Goal: Information Seeking & Learning: Check status

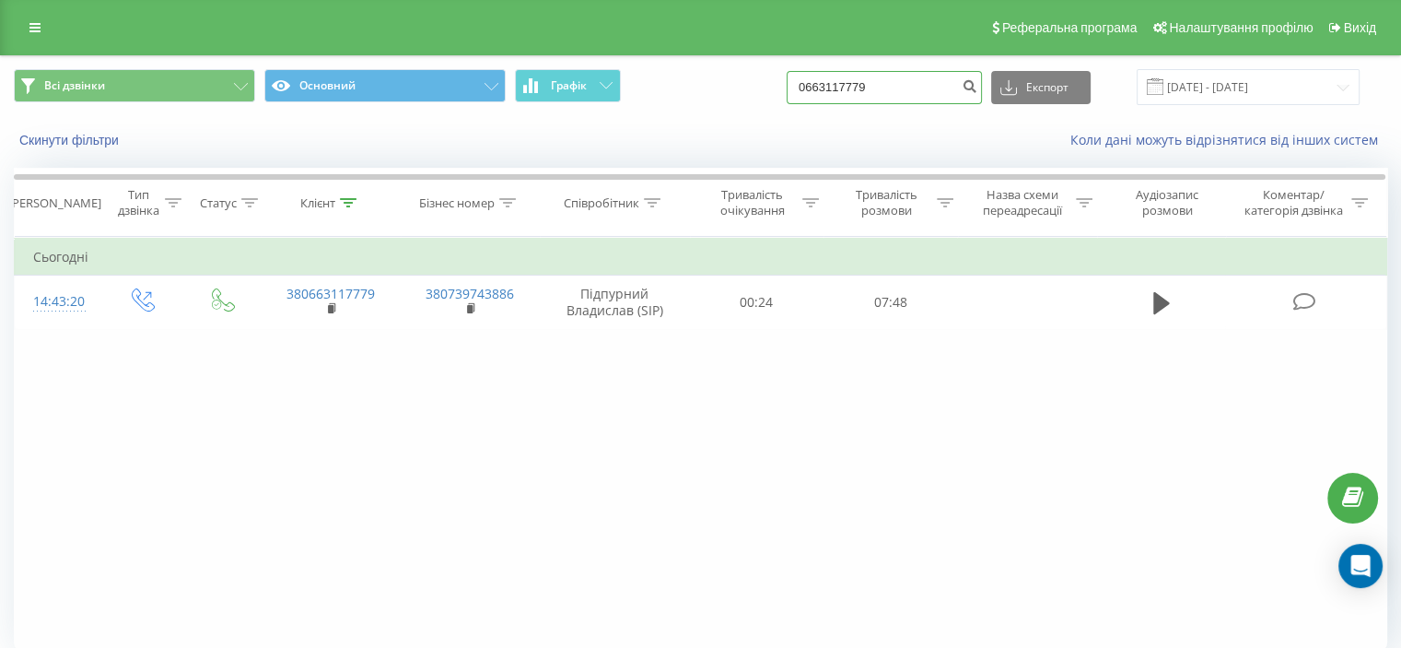
click at [890, 87] on input "0663117779" at bounding box center [884, 87] width 195 height 33
click at [802, 88] on div "Всі дзвінки Основний Графік 0663117779 Експорт .csv .xls .xlsx 20.05.2025 - 20.…" at bounding box center [701, 87] width 1374 height 36
paste input "380981005873"
type input "380981005873"
click at [978, 80] on icon "submit" at bounding box center [970, 83] width 16 height 11
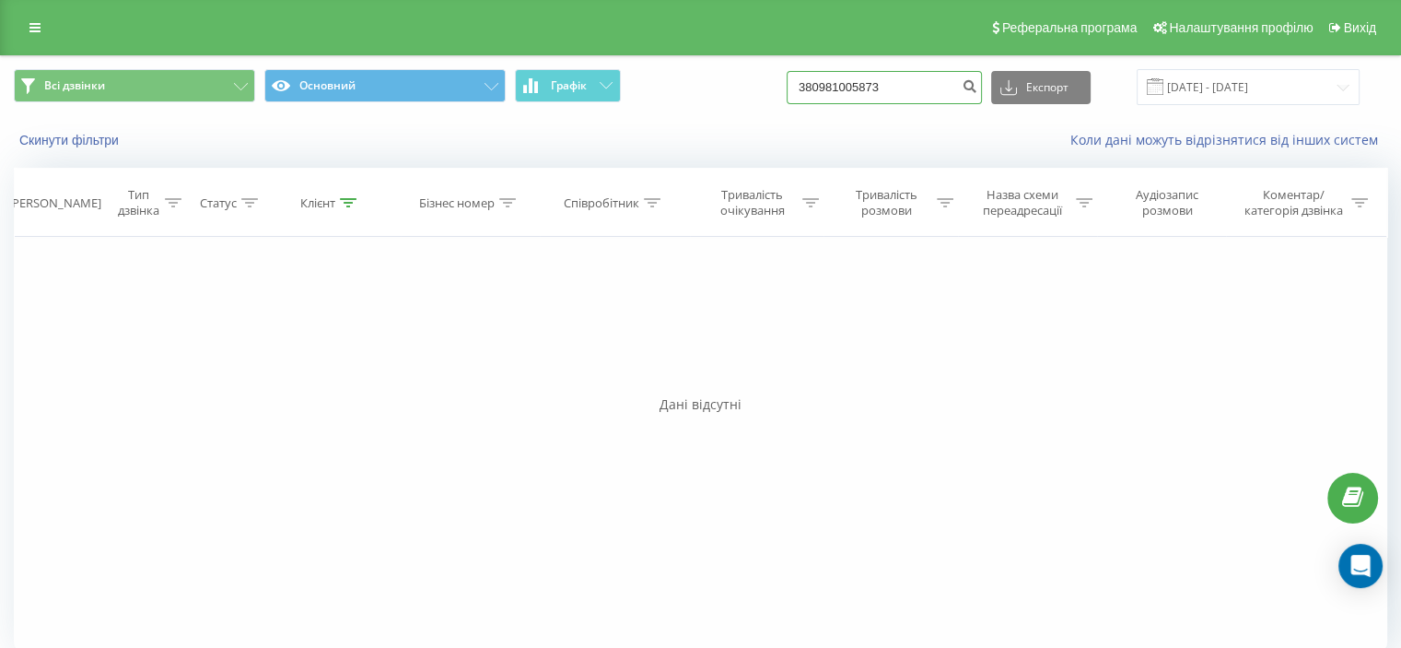
drag, startPoint x: 929, startPoint y: 80, endPoint x: 774, endPoint y: 76, distance: 154.8
click at [774, 76] on div "Всі дзвінки Основний Графік 380981005873 Експорт .csv .xls .xlsx 20.05.2025 - 2…" at bounding box center [701, 87] width 1374 height 36
paste input "38363525"
type input "380938363525"
click at [978, 83] on icon "submit" at bounding box center [970, 83] width 16 height 11
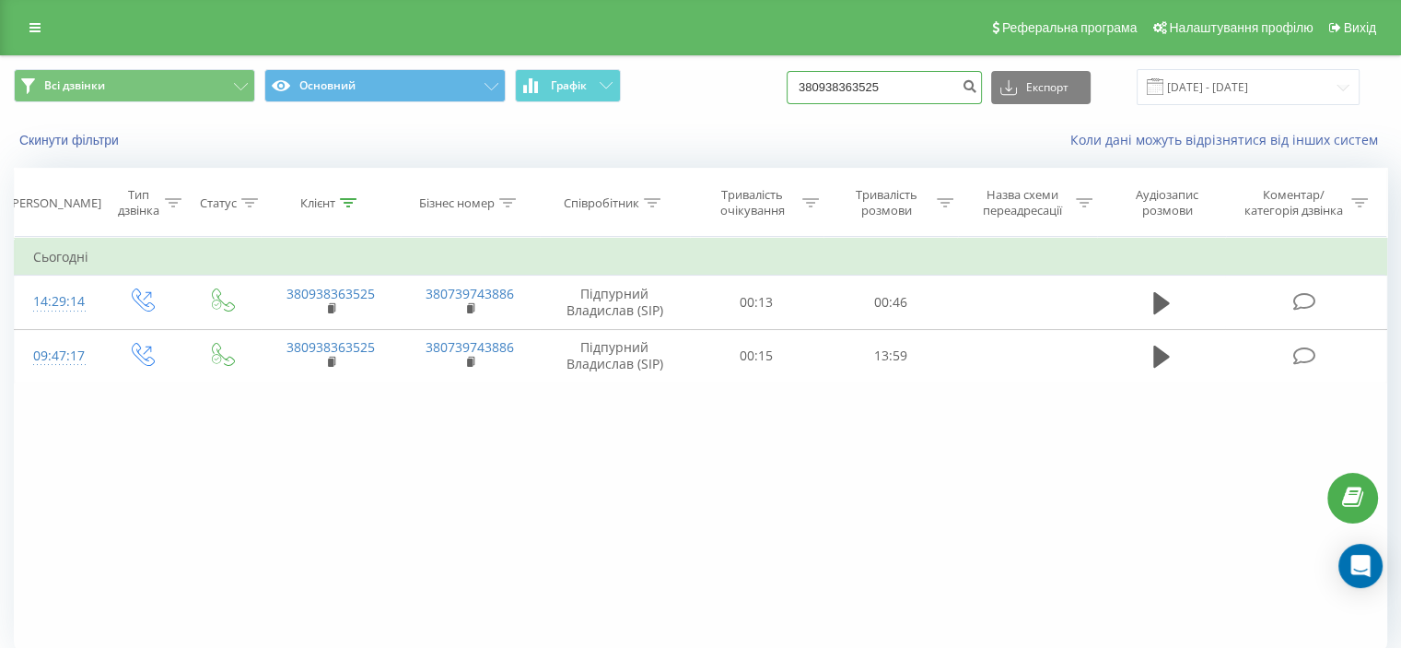
drag, startPoint x: 922, startPoint y: 87, endPoint x: 838, endPoint y: 84, distance: 83.9
click at [838, 84] on input "380938363525" at bounding box center [884, 87] width 195 height 33
click at [911, 84] on input "380938363525" at bounding box center [884, 87] width 195 height 33
drag, startPoint x: 915, startPoint y: 84, endPoint x: 892, endPoint y: 88, distance: 23.3
click at [892, 88] on input "380938363525" at bounding box center [884, 87] width 195 height 33
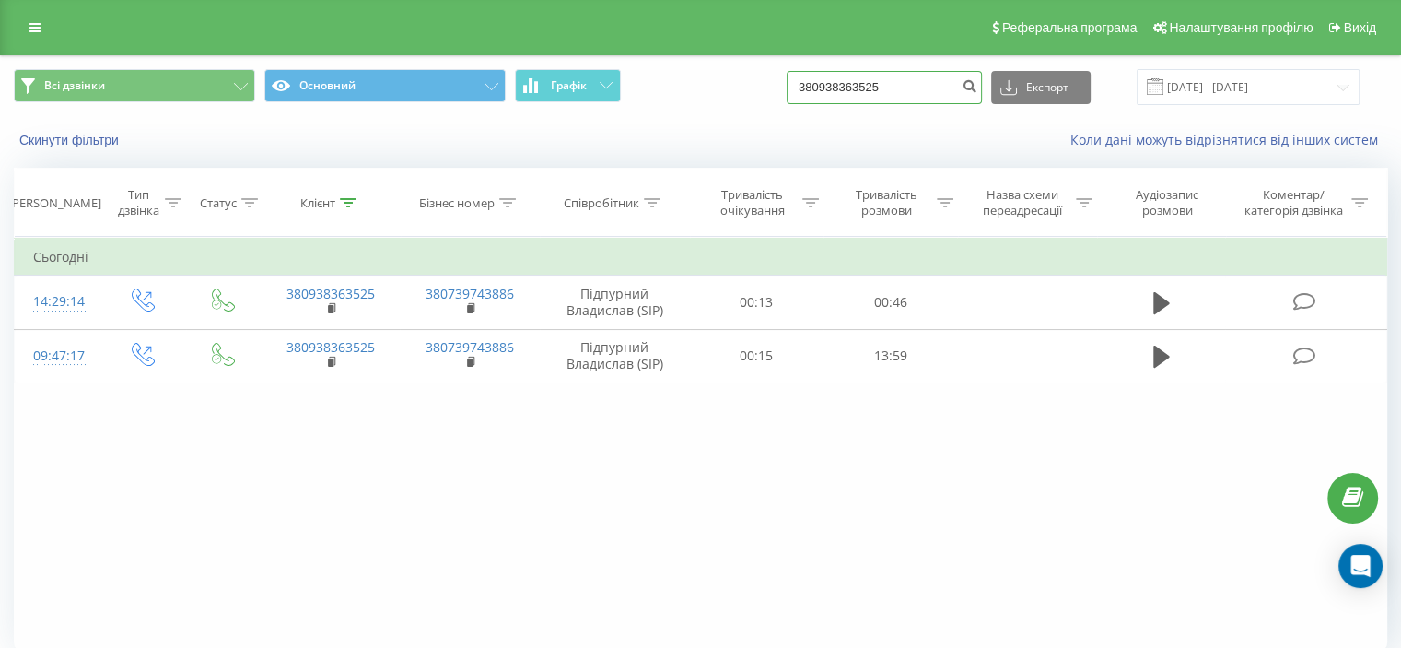
click at [918, 93] on input "380938363525" at bounding box center [884, 87] width 195 height 33
drag, startPoint x: 864, startPoint y: 74, endPoint x: 803, endPoint y: 69, distance: 61.0
click at [805, 69] on div "Всі дзвінки Основний Графік 380938363525 Експорт .csv .xls .xlsx 20.05.2025 - 2…" at bounding box center [701, 87] width 1374 height 36
paste input "2575819"
type input "380932575819"
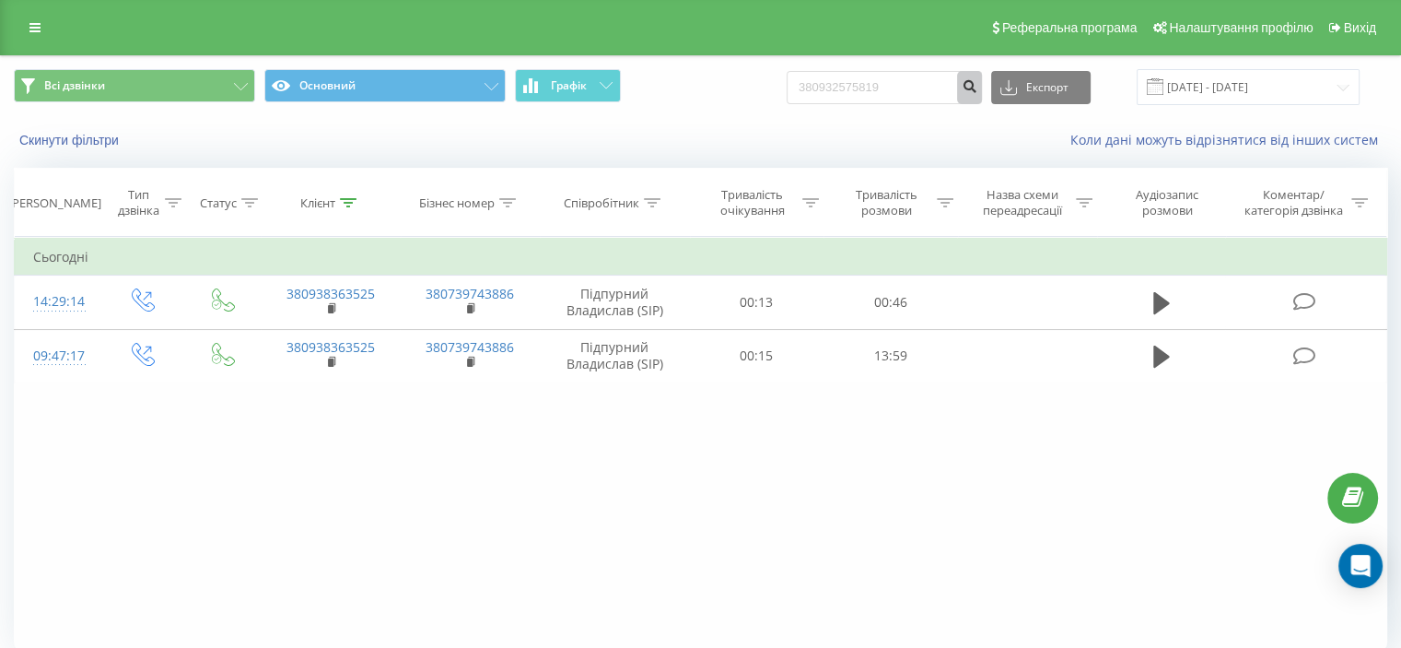
click at [978, 84] on icon "submit" at bounding box center [970, 83] width 16 height 11
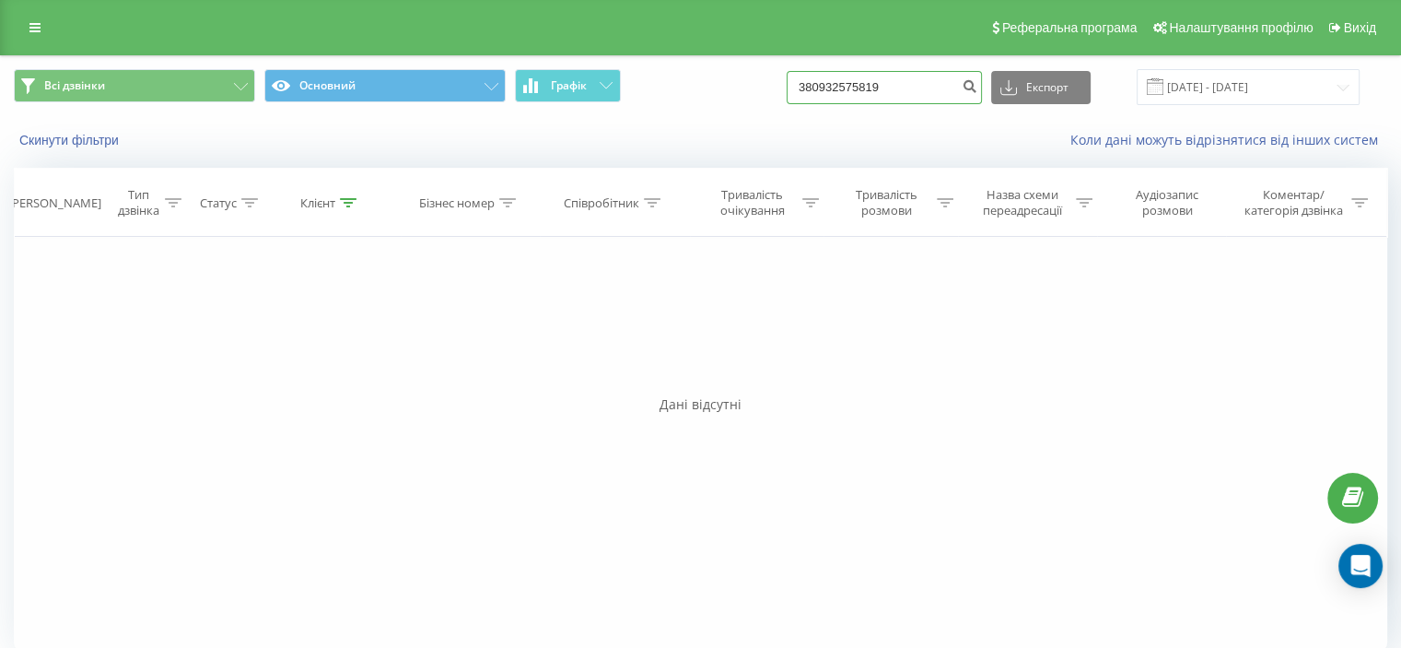
drag, startPoint x: 901, startPoint y: 88, endPoint x: 822, endPoint y: 87, distance: 79.2
click at [822, 87] on input "380932575819" at bounding box center [884, 87] width 195 height 33
click at [919, 81] on input "380932575819" at bounding box center [884, 87] width 195 height 33
drag, startPoint x: 916, startPoint y: 83, endPoint x: 780, endPoint y: 77, distance: 135.6
click at [780, 77] on div "Всі дзвінки Основний Графік 380932575819 Експорт .csv .xls .xlsx 20.05.2025 - 2…" at bounding box center [701, 87] width 1374 height 36
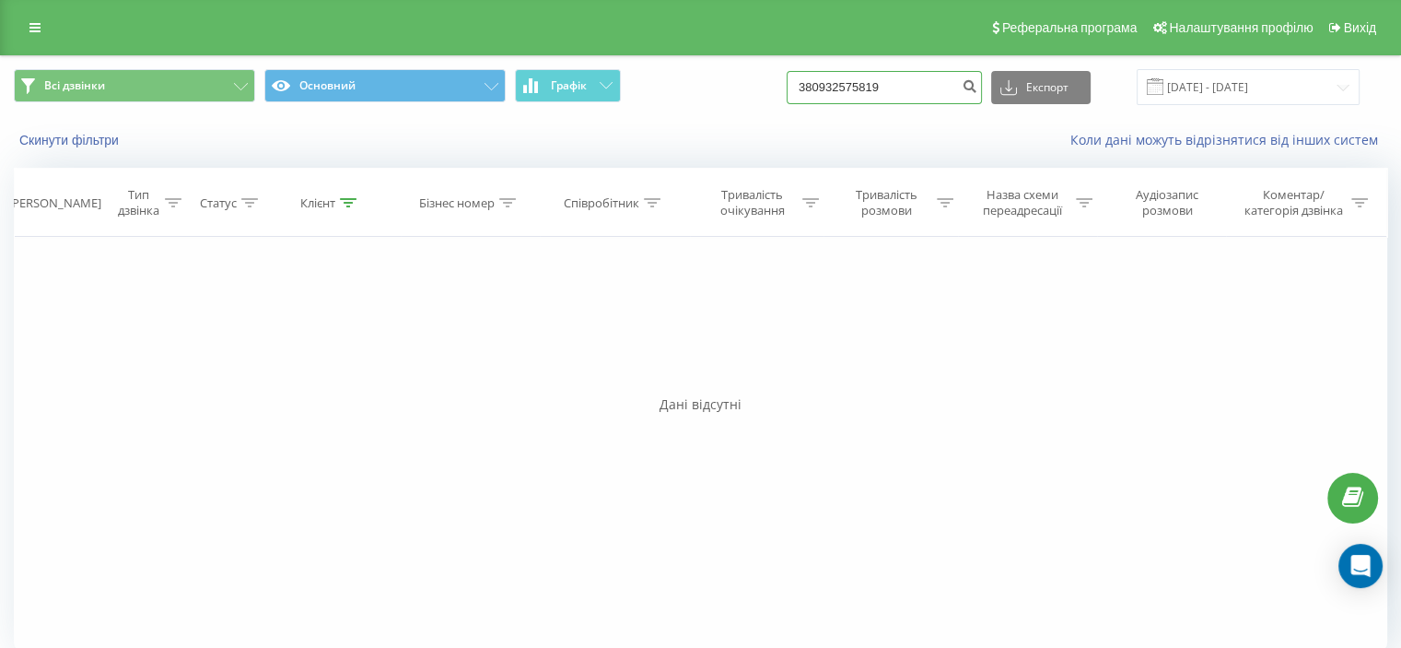
paste input
type input "0932575819"
click at [978, 86] on icon "submit" at bounding box center [970, 83] width 16 height 11
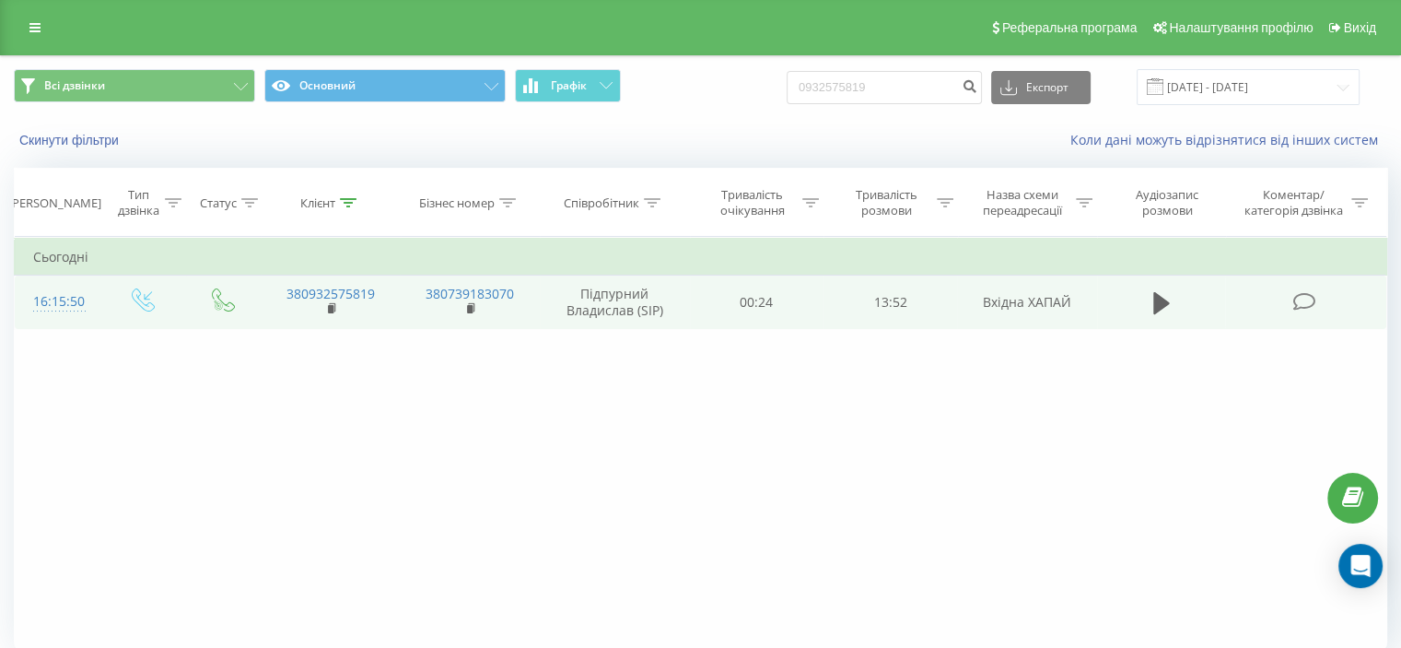
click at [1307, 299] on icon at bounding box center [1304, 301] width 23 height 19
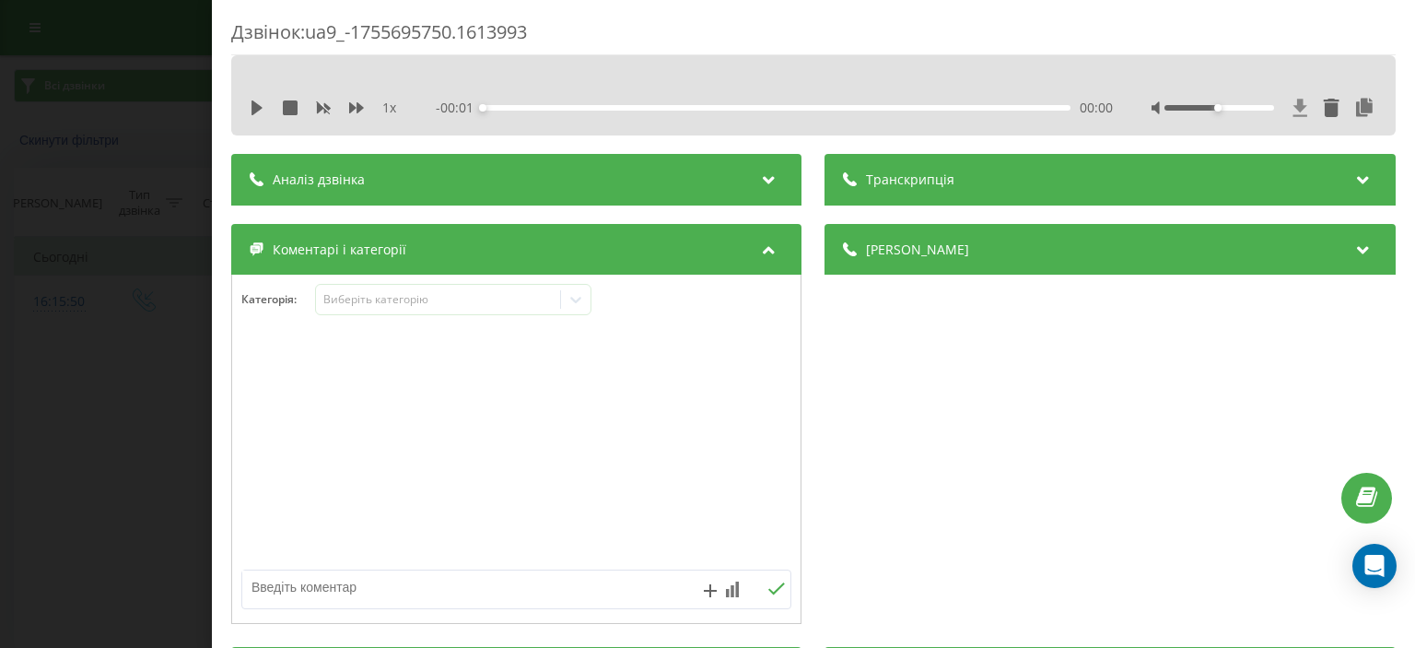
click at [1294, 101] on icon at bounding box center [1301, 108] width 14 height 18
